Goal: Information Seeking & Learning: Learn about a topic

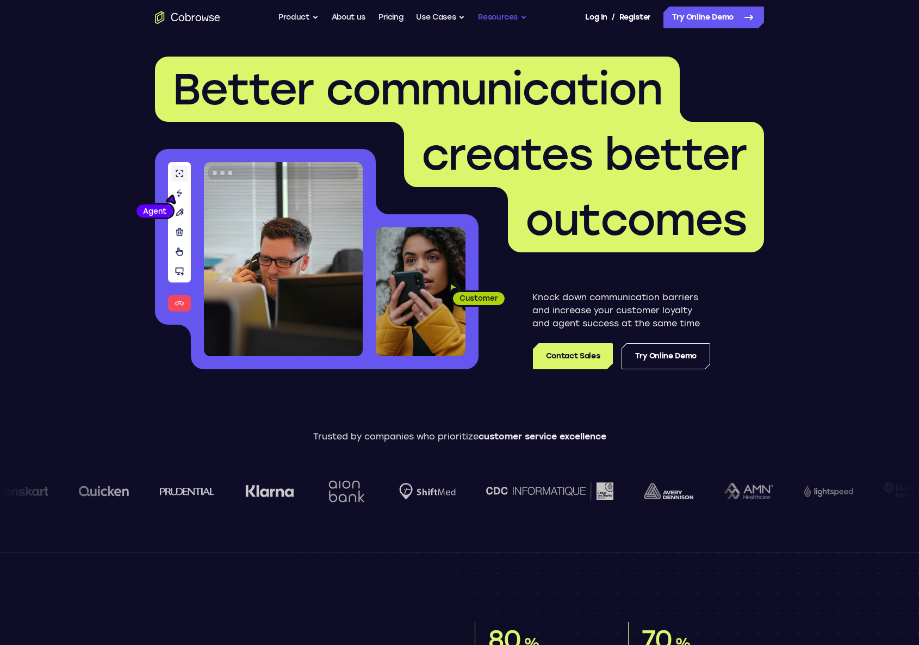
click at [502, 23] on button "Resources" at bounding box center [502, 18] width 49 height 22
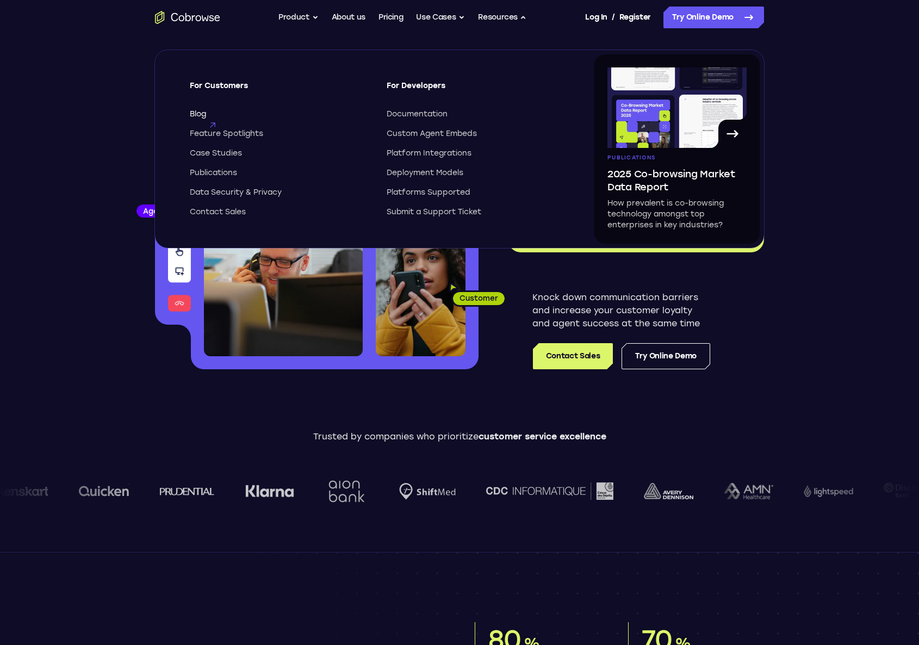
click at [201, 113] on span "Blog" at bounding box center [198, 114] width 16 height 11
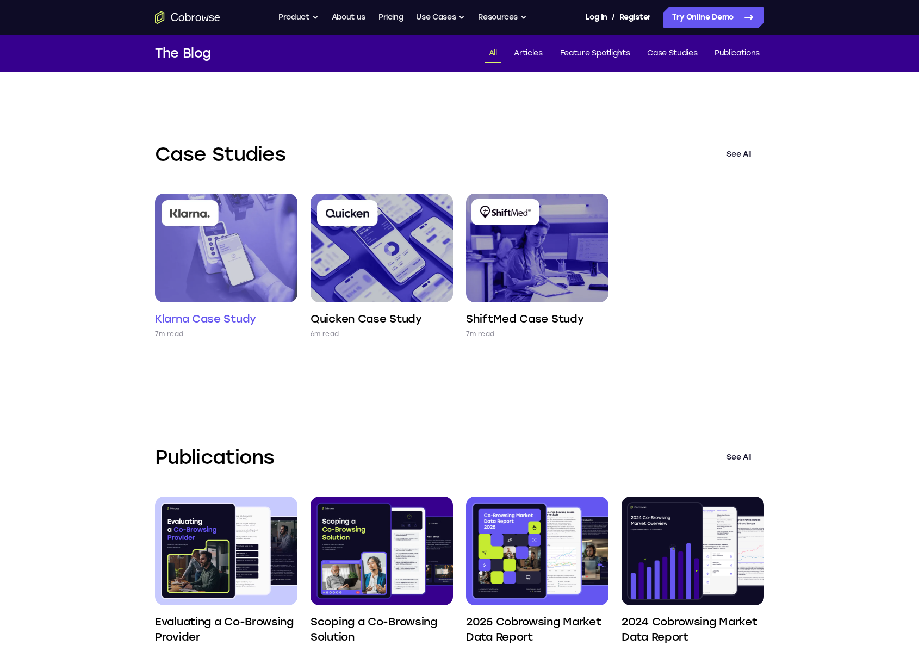
scroll to position [926, 0]
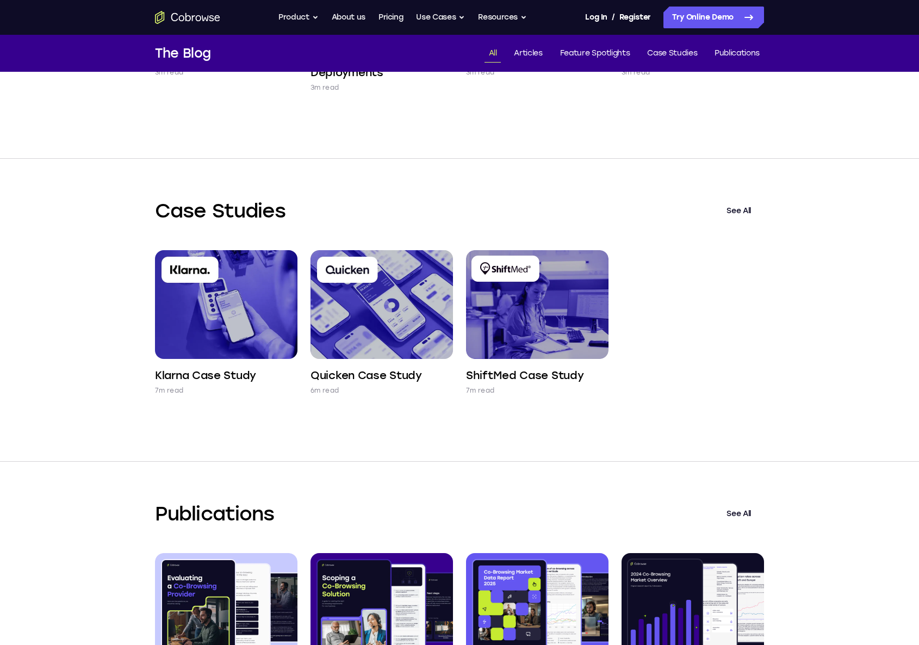
click at [727, 207] on link "See All" at bounding box center [738, 211] width 51 height 26
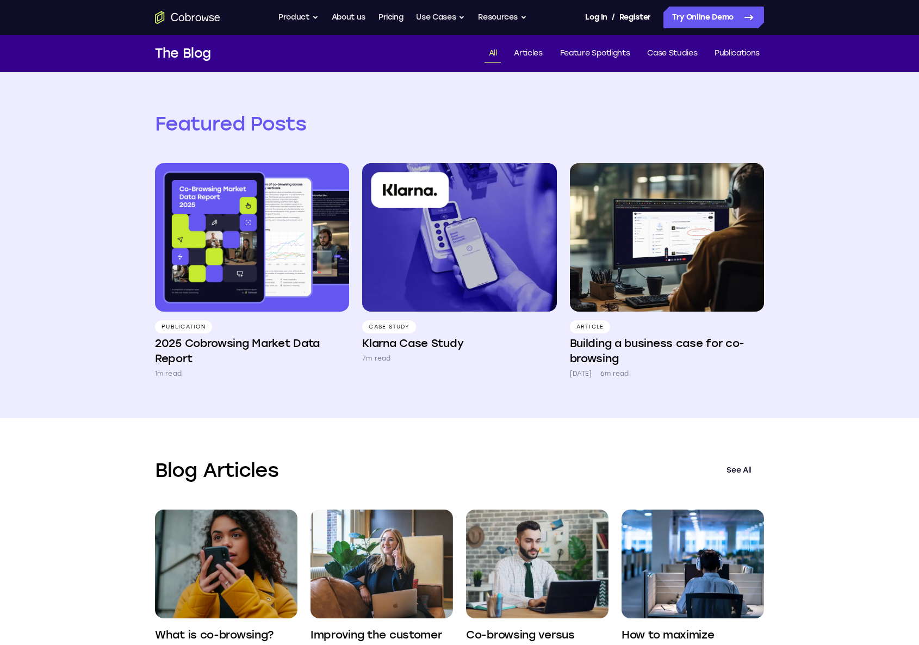
scroll to position [926, 0]
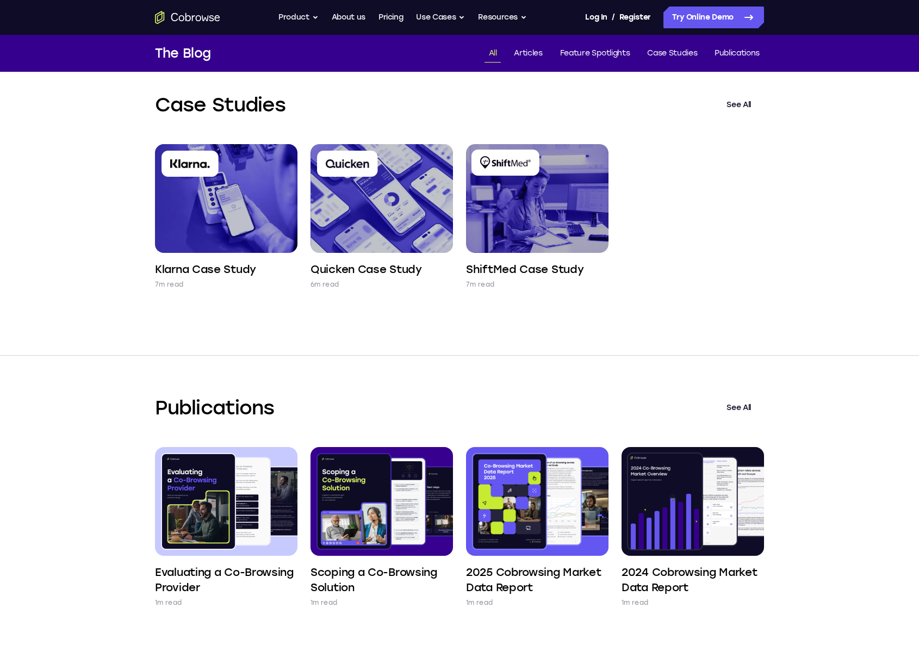
scroll to position [1218, 0]
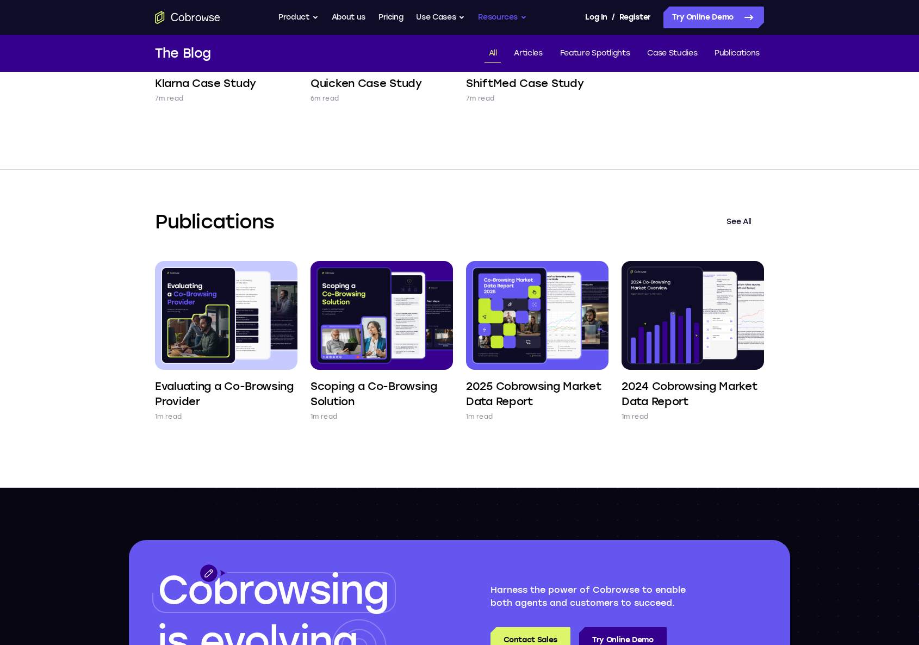
click at [498, 15] on button "Resources" at bounding box center [502, 18] width 49 height 22
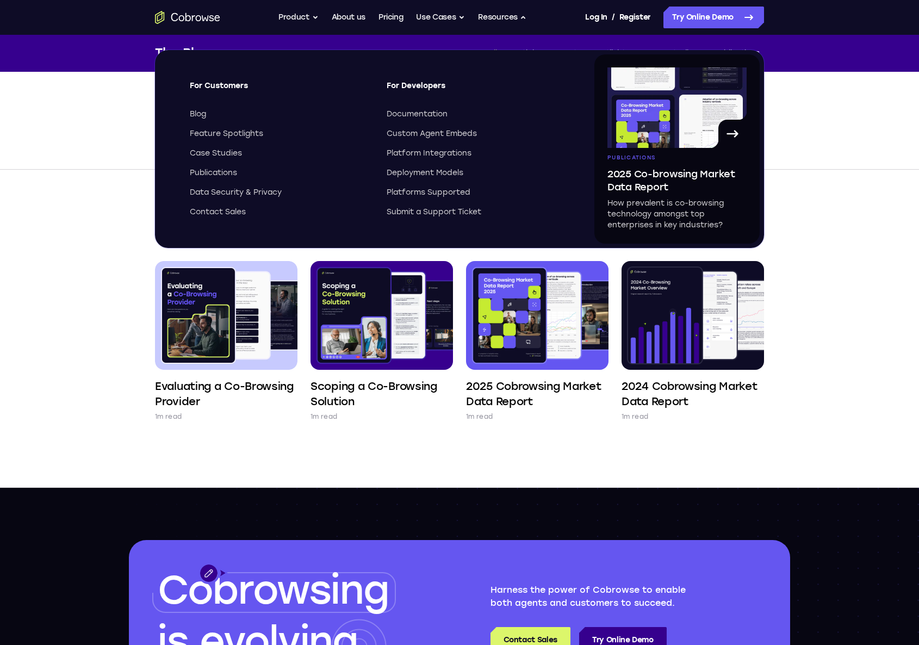
click at [123, 187] on div "Publications See All Evaluating a Co-Browsing Provider 1m read Scoping a Co-Bro…" at bounding box center [459, 328] width 696 height 317
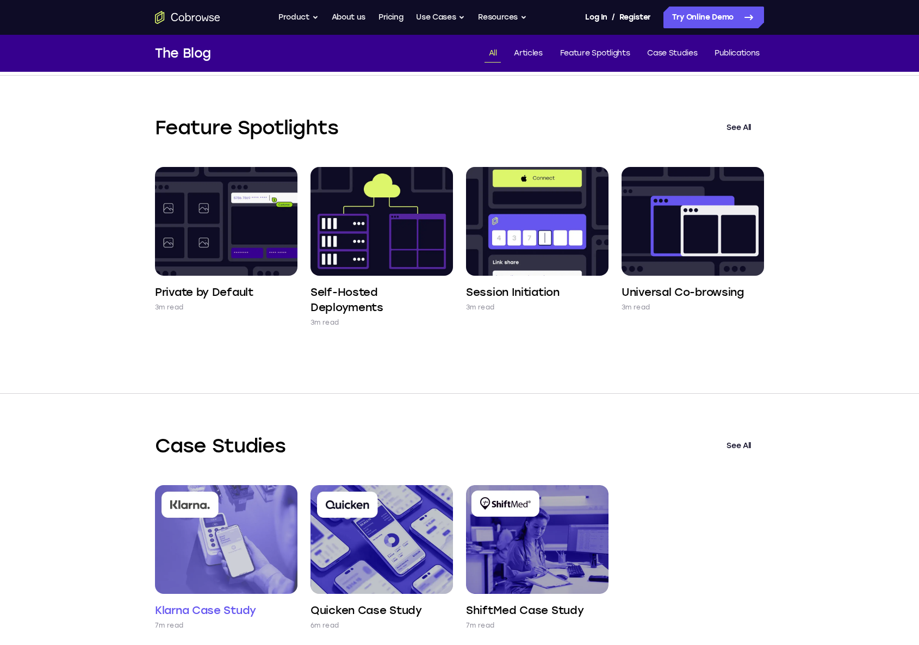
scroll to position [775, 0]
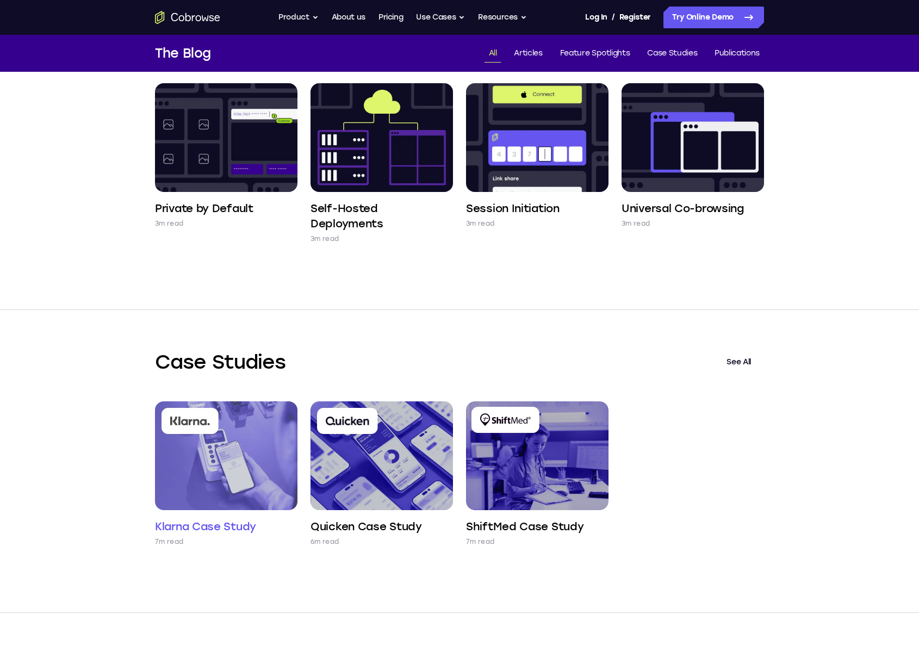
click at [238, 492] on img at bounding box center [226, 455] width 142 height 109
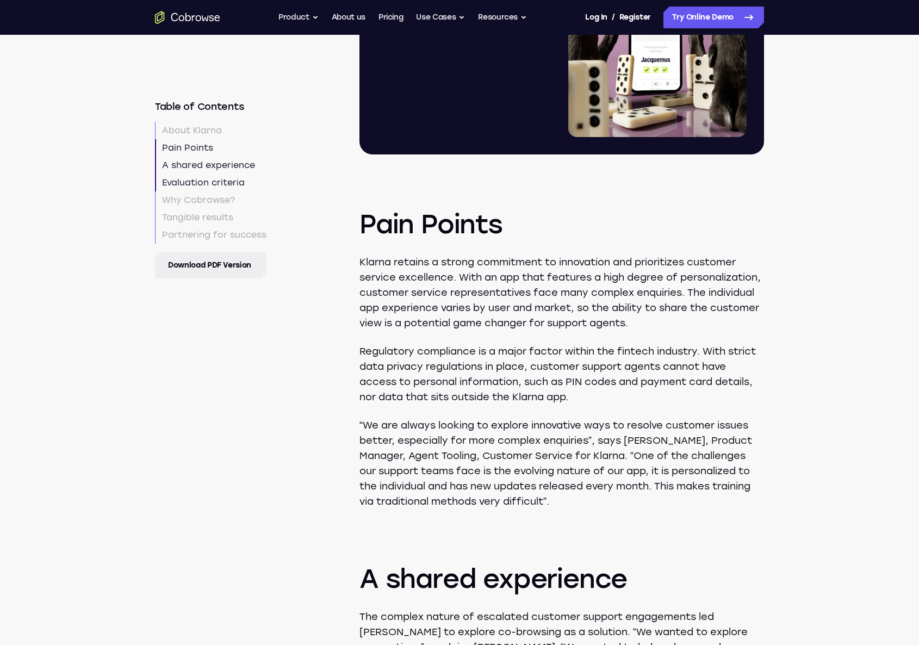
scroll to position [1363, 0]
